Goal: Download file/media

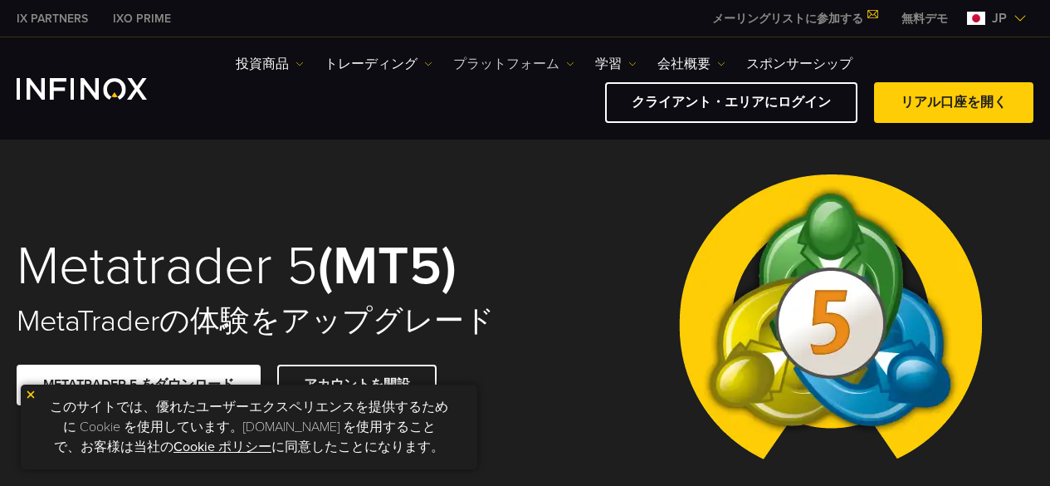
drag, startPoint x: 0, startPoint y: 0, endPoint x: 565, endPoint y: 56, distance: 567.9
click at [565, 56] on link "プラットフォーム" at bounding box center [513, 64] width 121 height 20
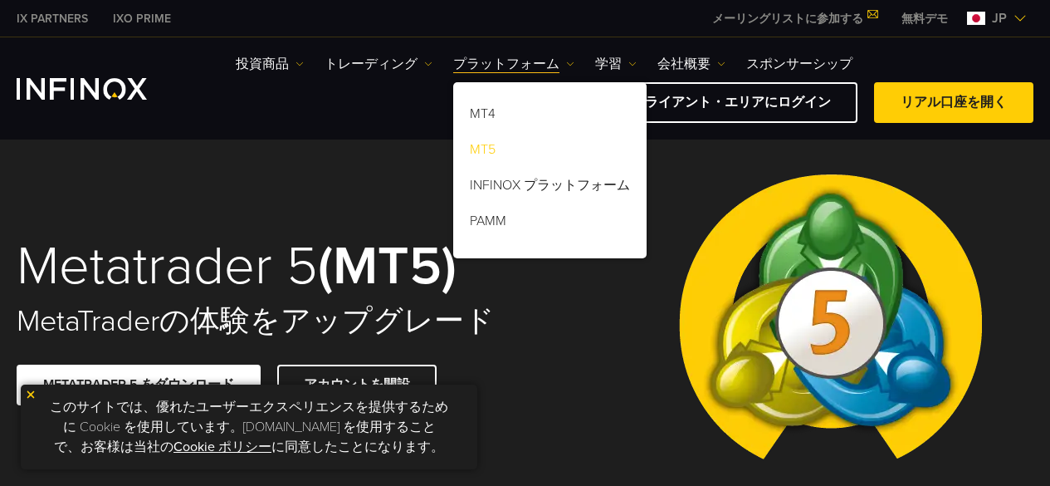
click at [488, 154] on link "MT5" at bounding box center [549, 152] width 193 height 36
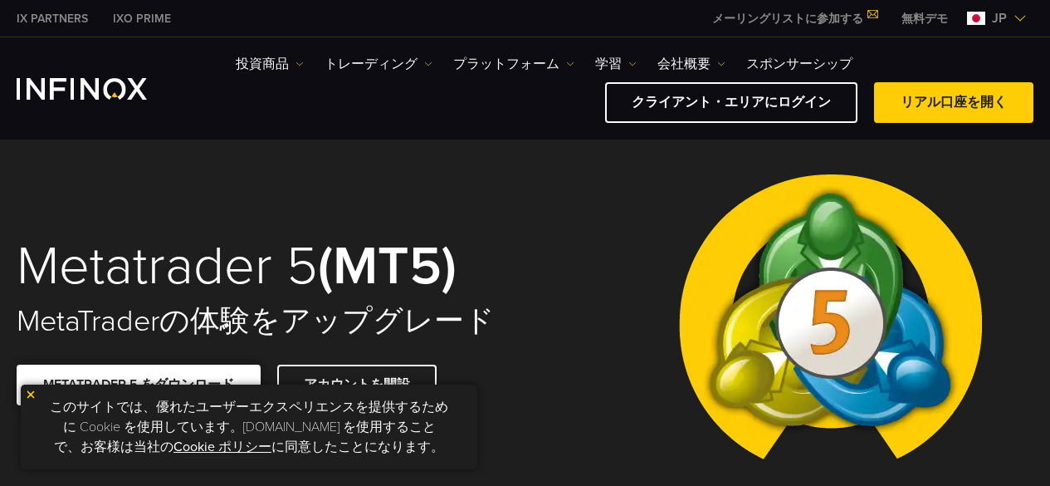
click at [218, 374] on link "MetaTrader 5 をダウンロード" at bounding box center [139, 384] width 244 height 41
